Goal: Task Accomplishment & Management: Manage account settings

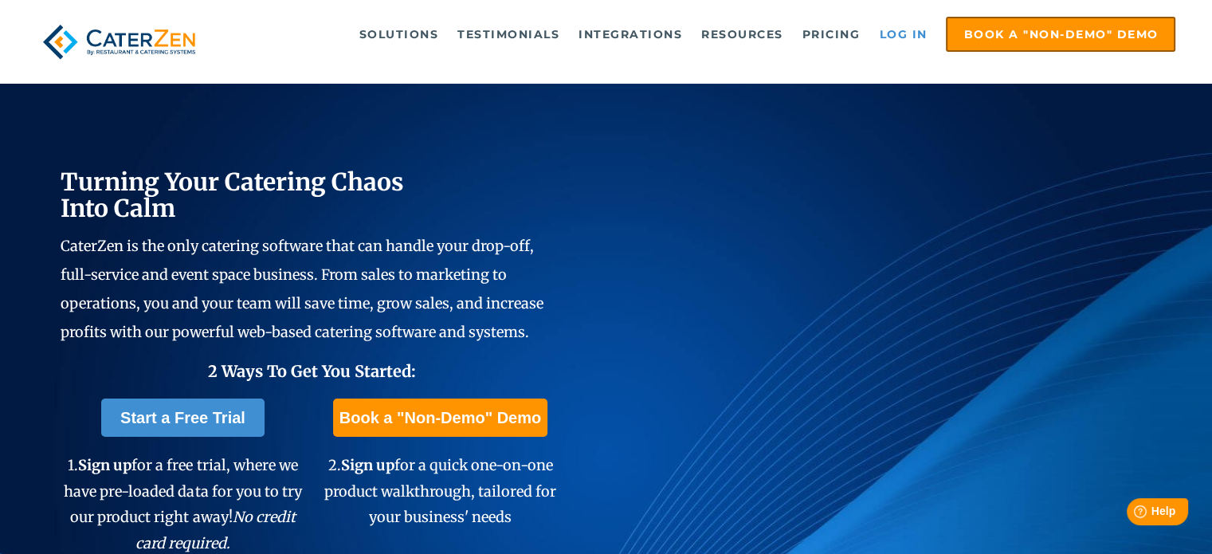
click at [904, 37] on link "Log in" at bounding box center [903, 34] width 64 height 32
click at [896, 30] on link "Log in" at bounding box center [903, 34] width 64 height 32
click at [902, 29] on link "Log in" at bounding box center [903, 34] width 64 height 32
click at [896, 35] on link "Log in" at bounding box center [903, 34] width 64 height 32
